Goal: Transaction & Acquisition: Obtain resource

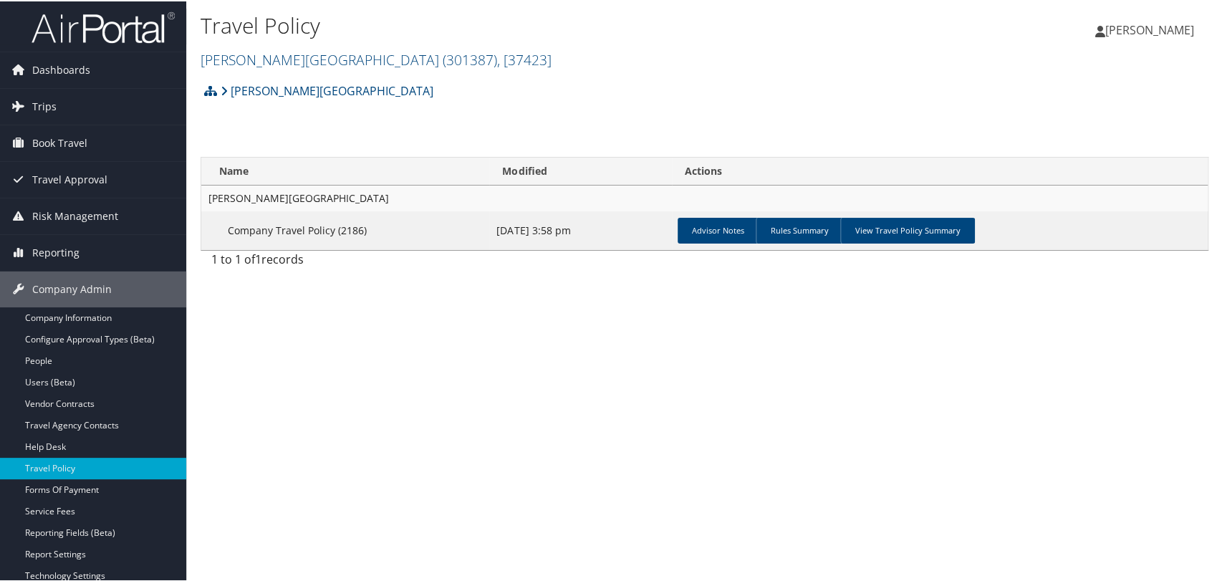
click at [118, 32] on img at bounding box center [103, 26] width 143 height 34
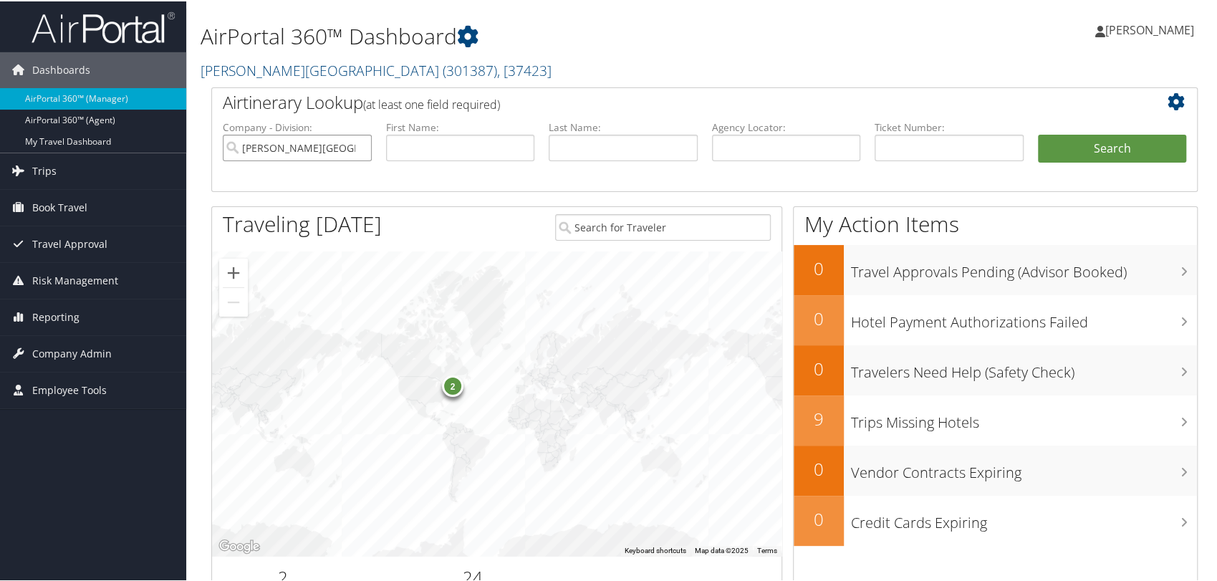
click at [358, 148] on input "Endicott College" at bounding box center [297, 146] width 149 height 27
click at [734, 150] on input "text" at bounding box center [786, 146] width 149 height 27
paste input "DDRL25"
type input "DDRL25"
click at [1038, 133] on button "Search" at bounding box center [1112, 147] width 149 height 29
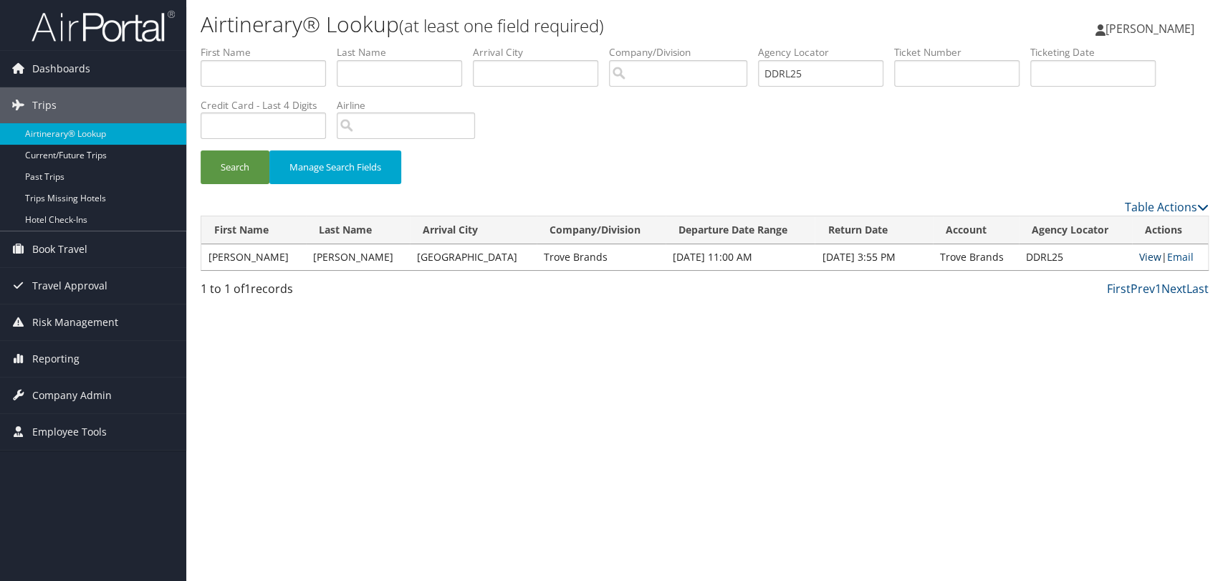
click at [1141, 254] on link "View" at bounding box center [1150, 257] width 22 height 14
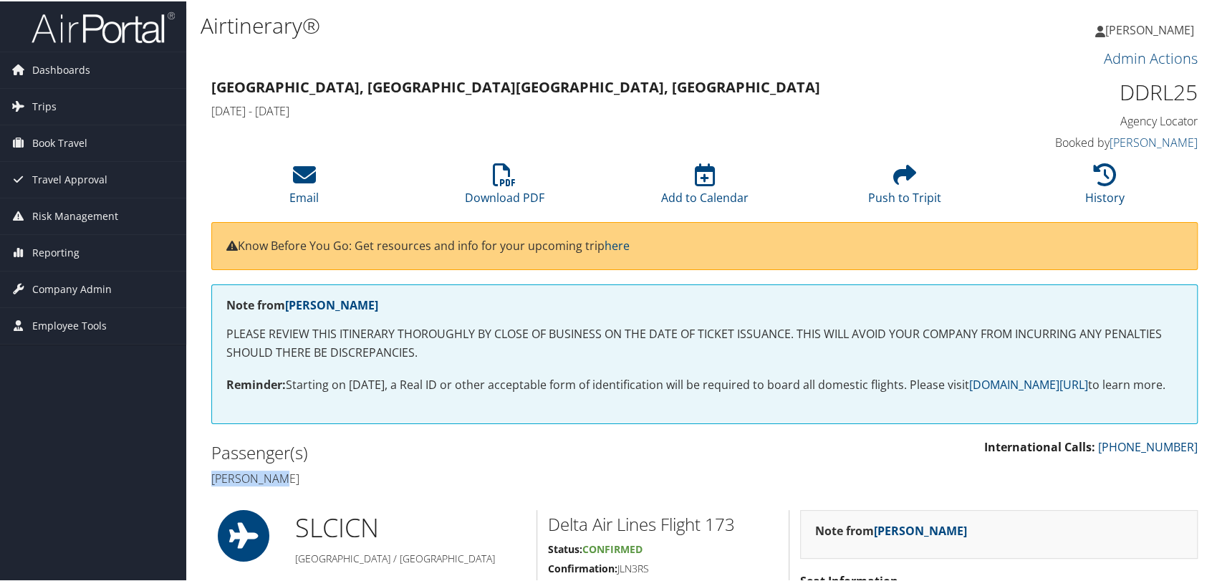
drag, startPoint x: 287, startPoint y: 494, endPoint x: 211, endPoint y: 497, distance: 76.0
click at [211, 485] on h4 "Ryan Taylor" at bounding box center [452, 477] width 483 height 16
copy h4 "Ryan Taylor"
click at [512, 186] on li "Download PDF" at bounding box center [504, 184] width 200 height 58
drag, startPoint x: 280, startPoint y: 495, endPoint x: 213, endPoint y: 495, distance: 67.4
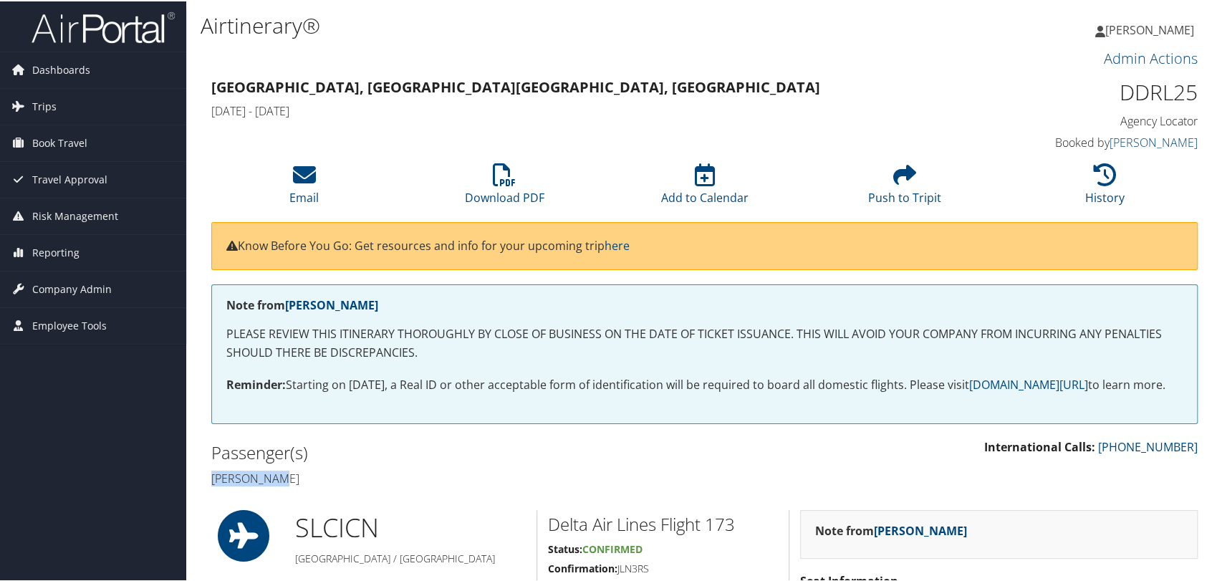
click at [213, 485] on h4 "Ryan Taylor" at bounding box center [452, 477] width 483 height 16
copy h4 "Ryan Taylor"
click at [514, 179] on li "Download PDF" at bounding box center [504, 184] width 200 height 58
click at [88, 289] on span "Company Admin" at bounding box center [72, 288] width 80 height 36
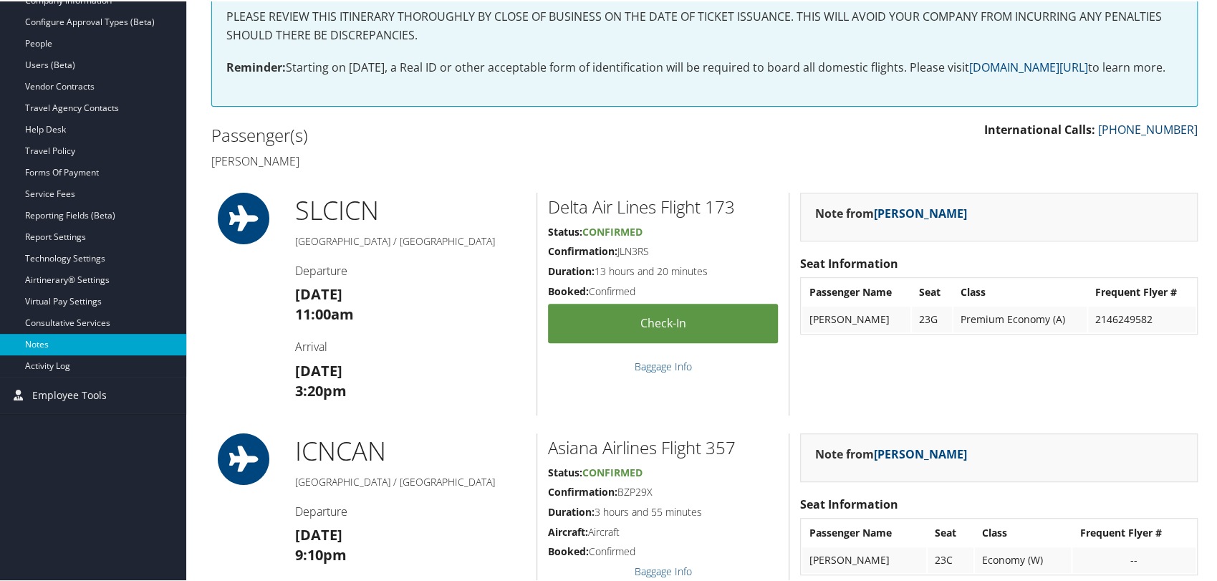
scroll to position [318, 0]
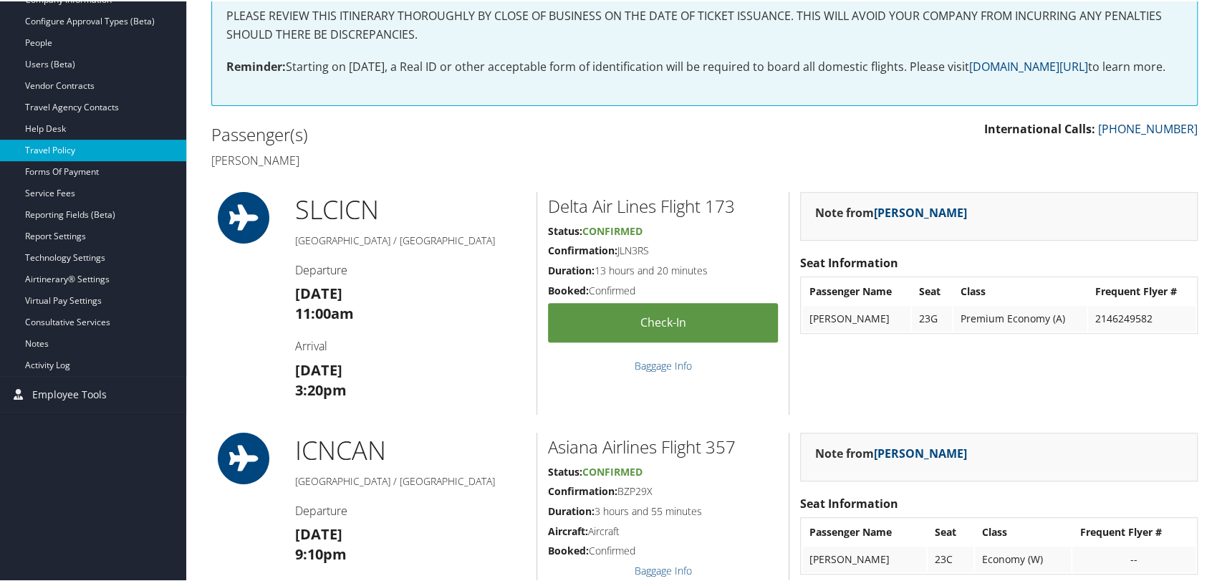
click at [62, 147] on link "Travel Policy" at bounding box center [93, 148] width 186 height 21
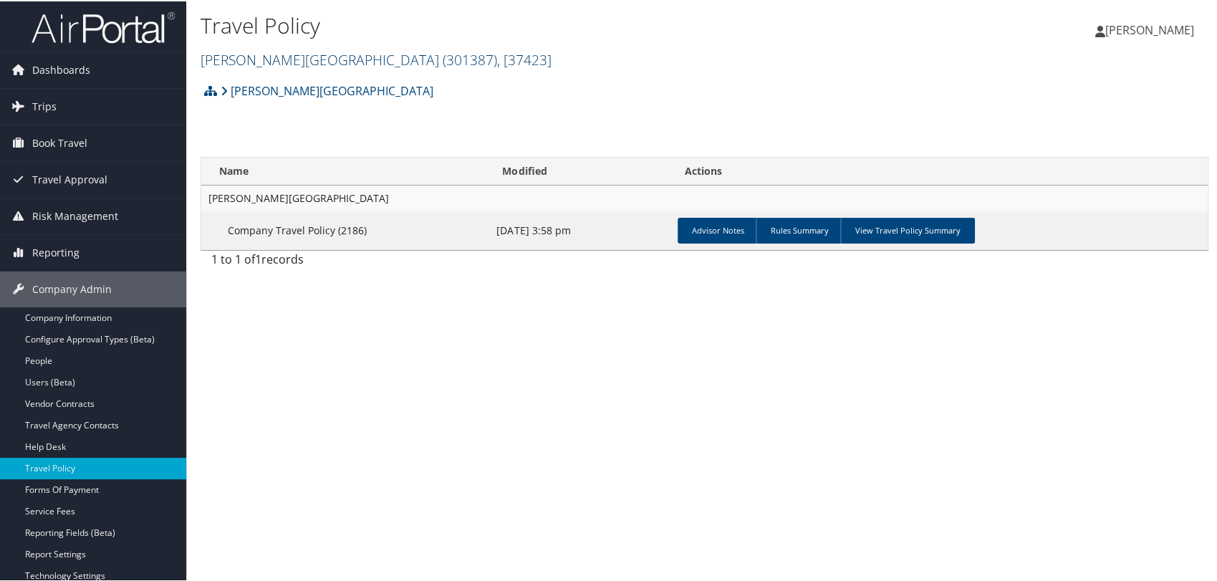
click at [257, 65] on link "[PERSON_NAME][GEOGRAPHIC_DATA] ( 301387 ) , [ 37423 ]" at bounding box center [376, 58] width 351 height 19
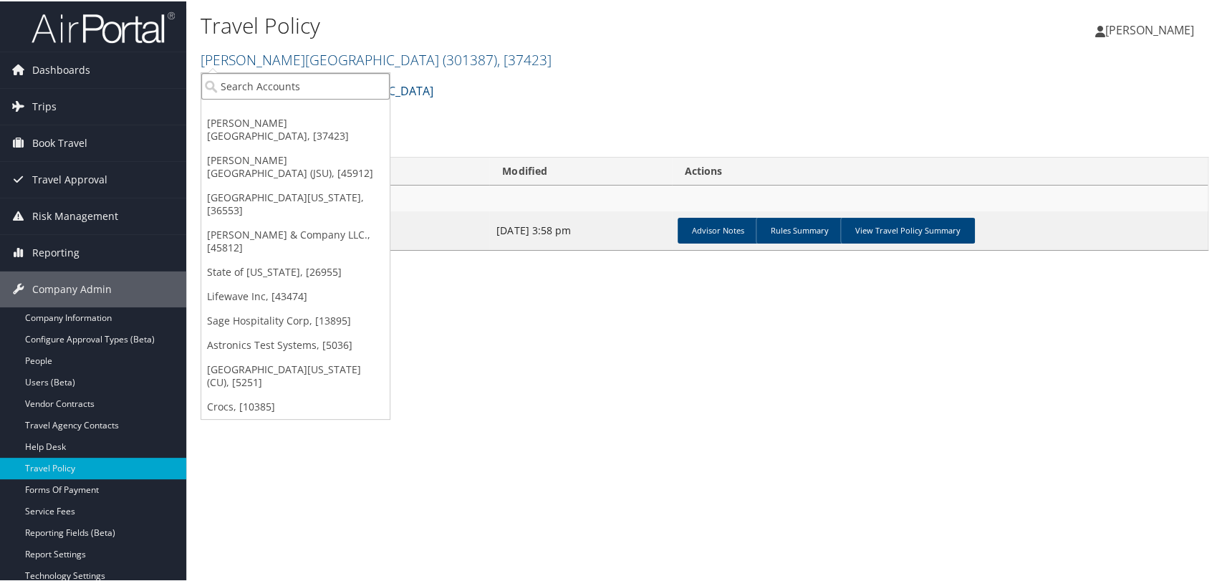
click at [257, 82] on input "search" at bounding box center [295, 85] width 188 height 27
type input "smu"
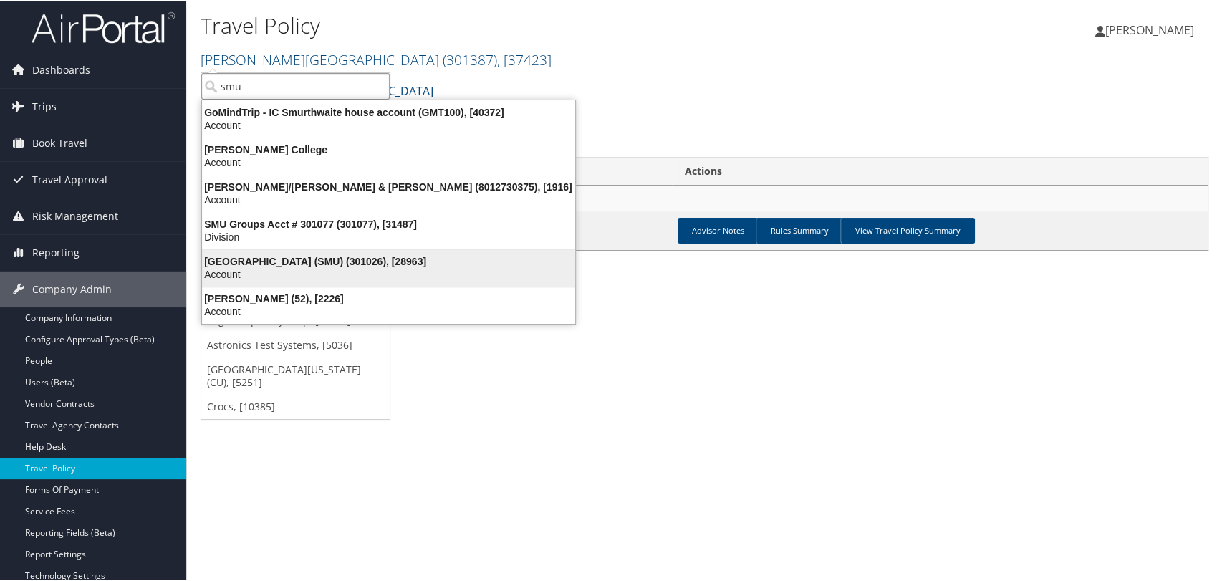
click at [324, 270] on div "Account" at bounding box center [388, 273] width 391 height 13
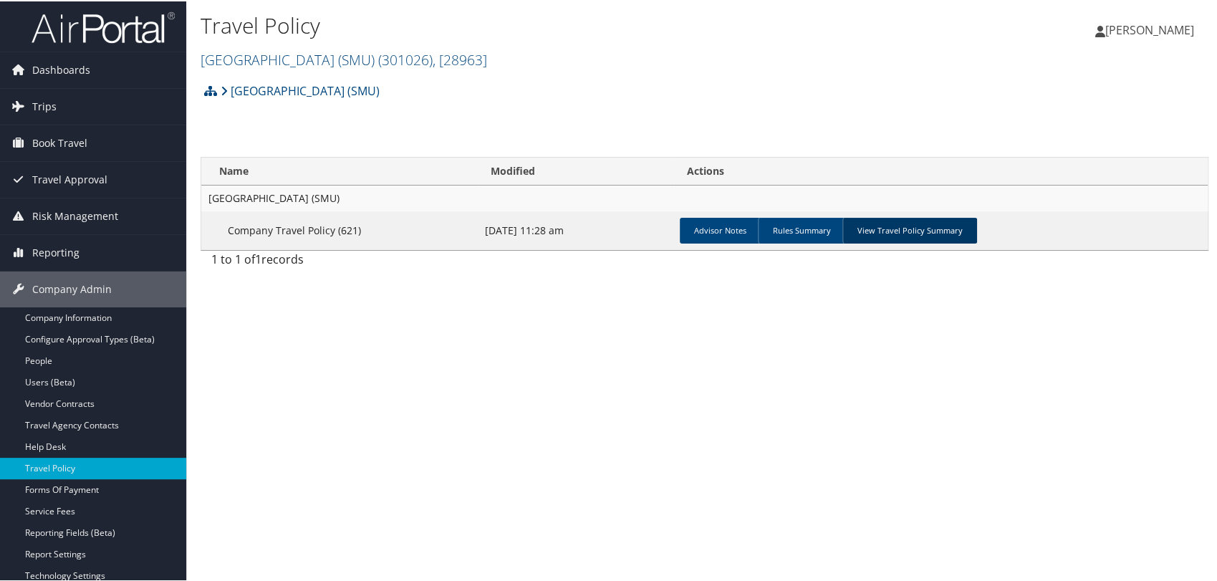
click at [878, 224] on link "View Travel Policy Summary" at bounding box center [910, 229] width 135 height 26
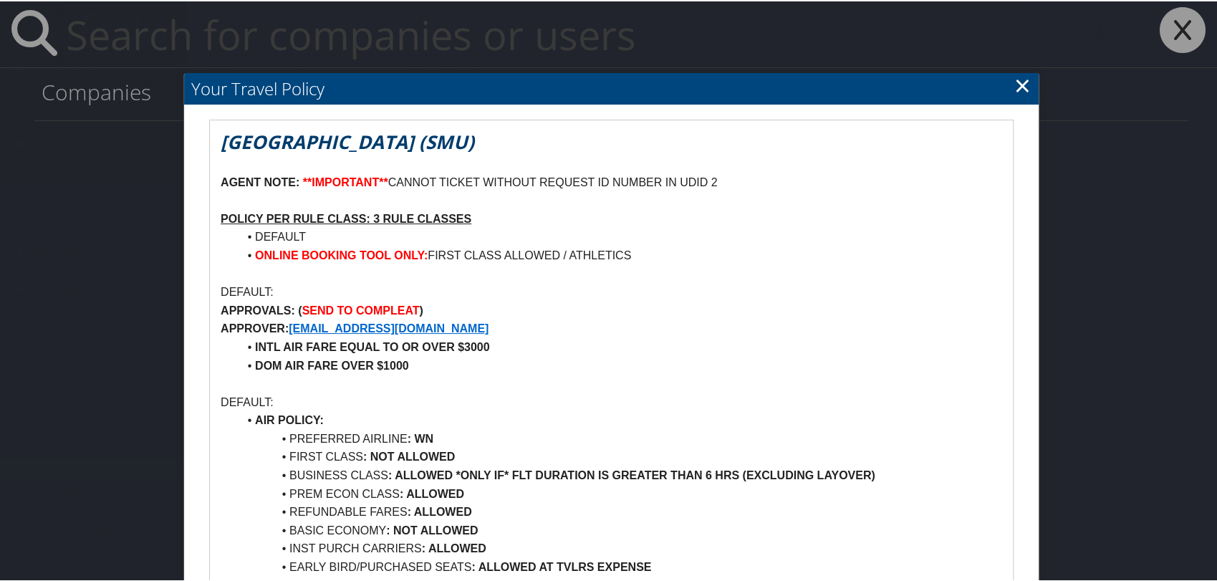
click at [1015, 87] on link "×" at bounding box center [1023, 84] width 16 height 29
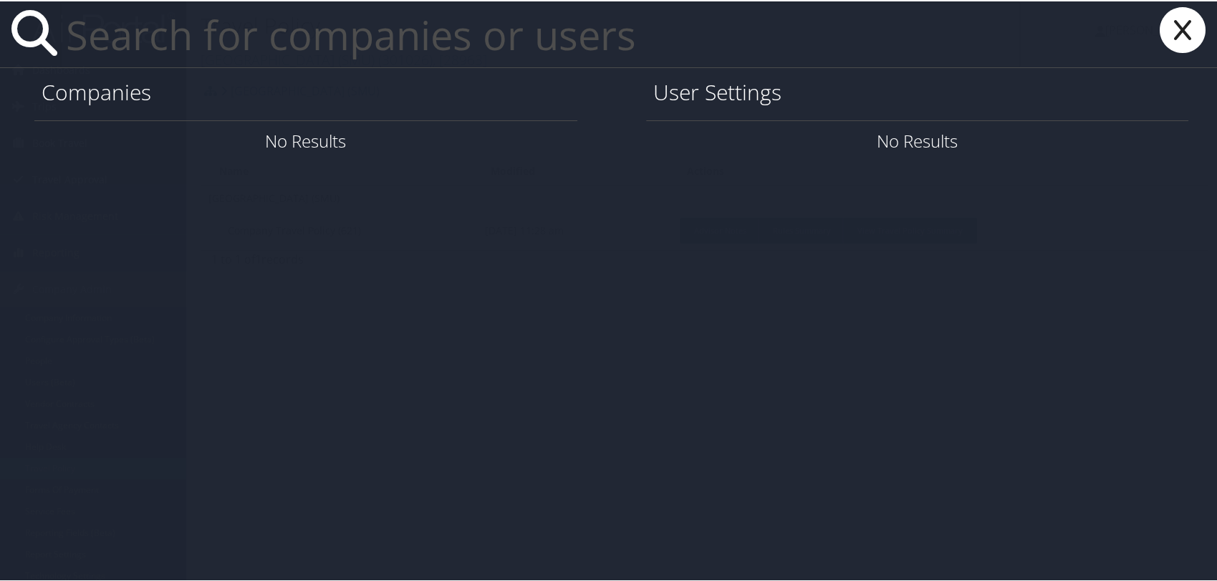
click at [1167, 23] on icon at bounding box center [1182, 29] width 57 height 46
